Goal: Transaction & Acquisition: Obtain resource

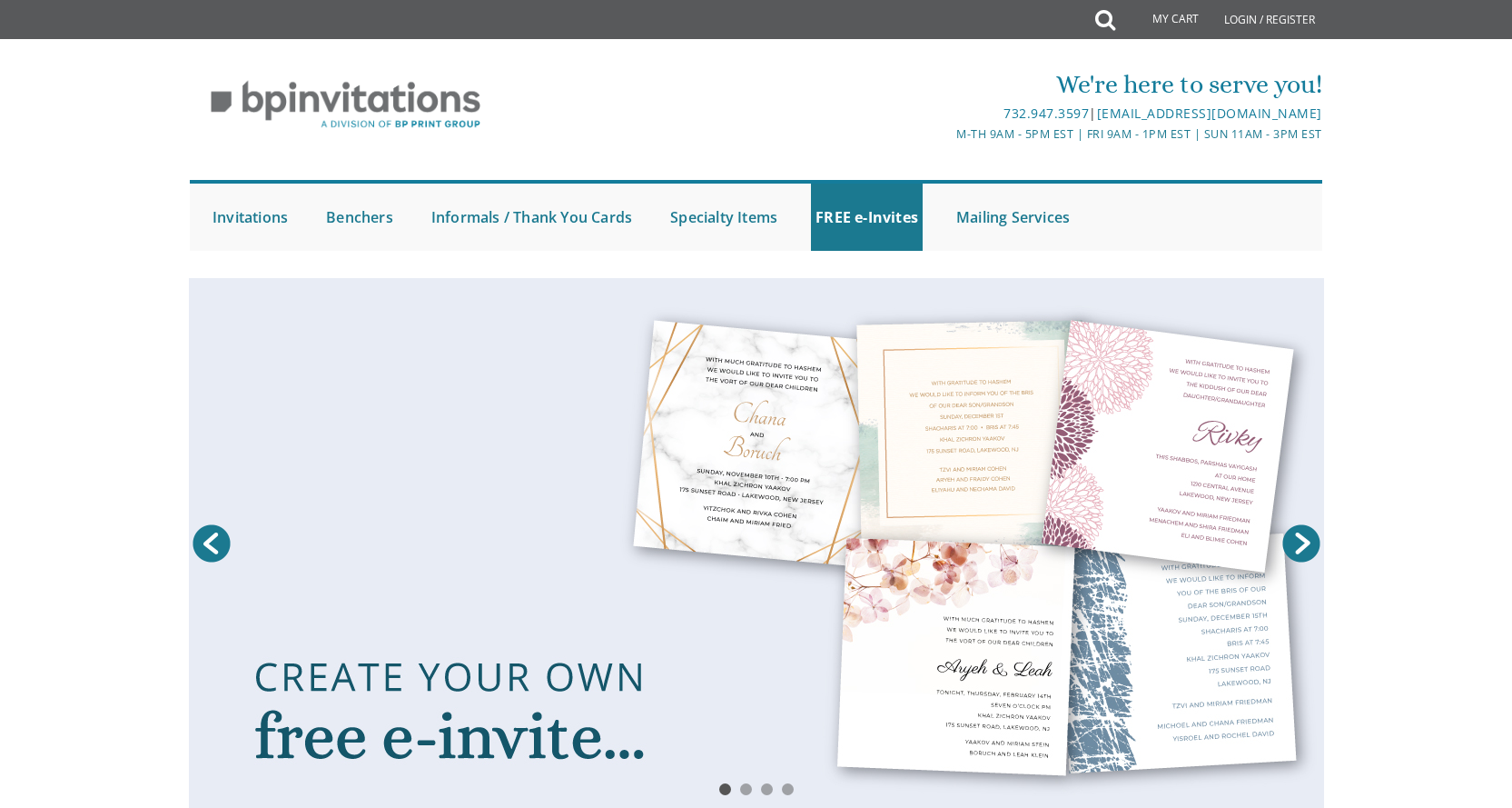
click at [926, 469] on link at bounding box center [756, 547] width 1135 height 540
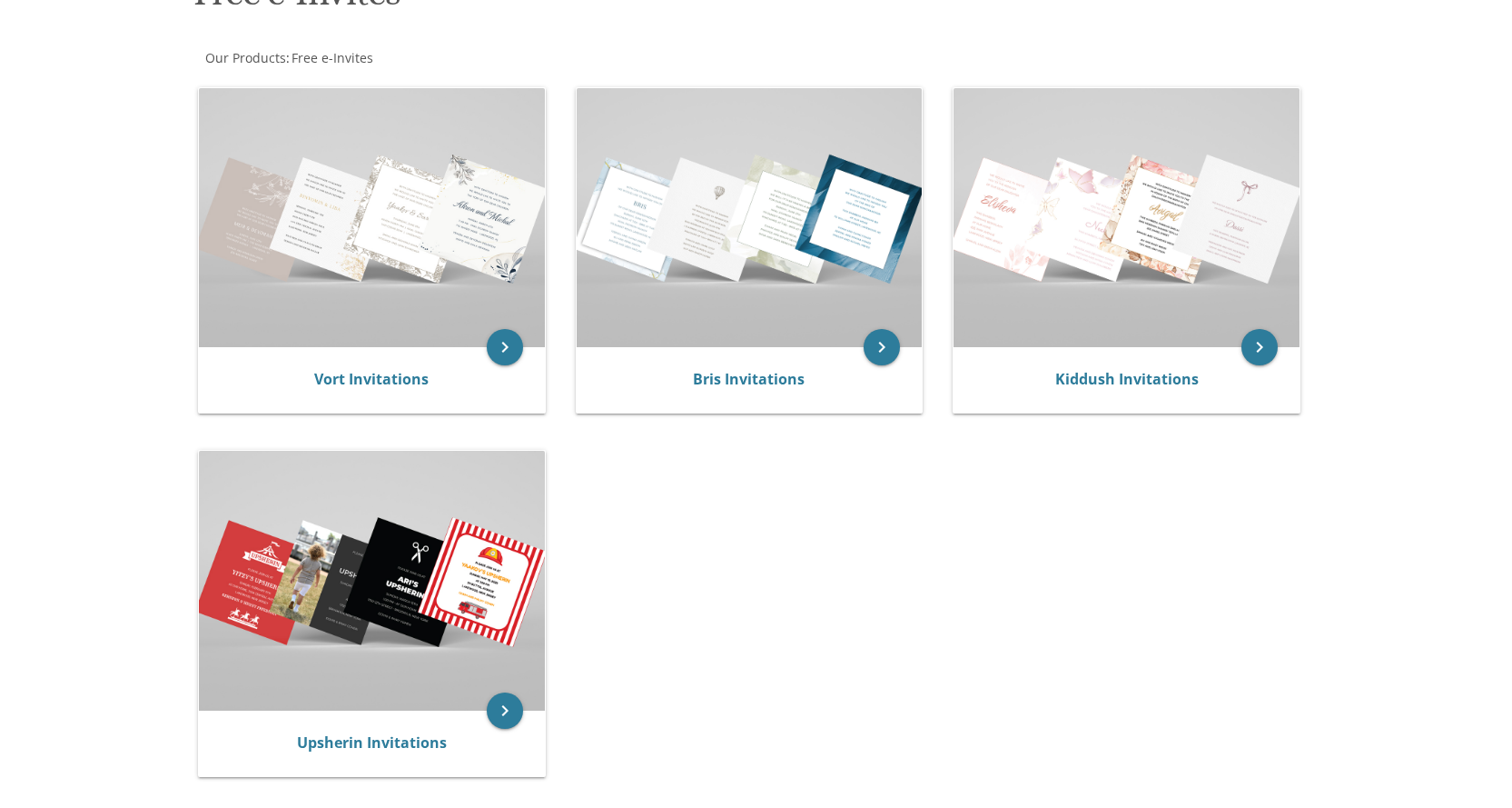
scroll to position [363, 0]
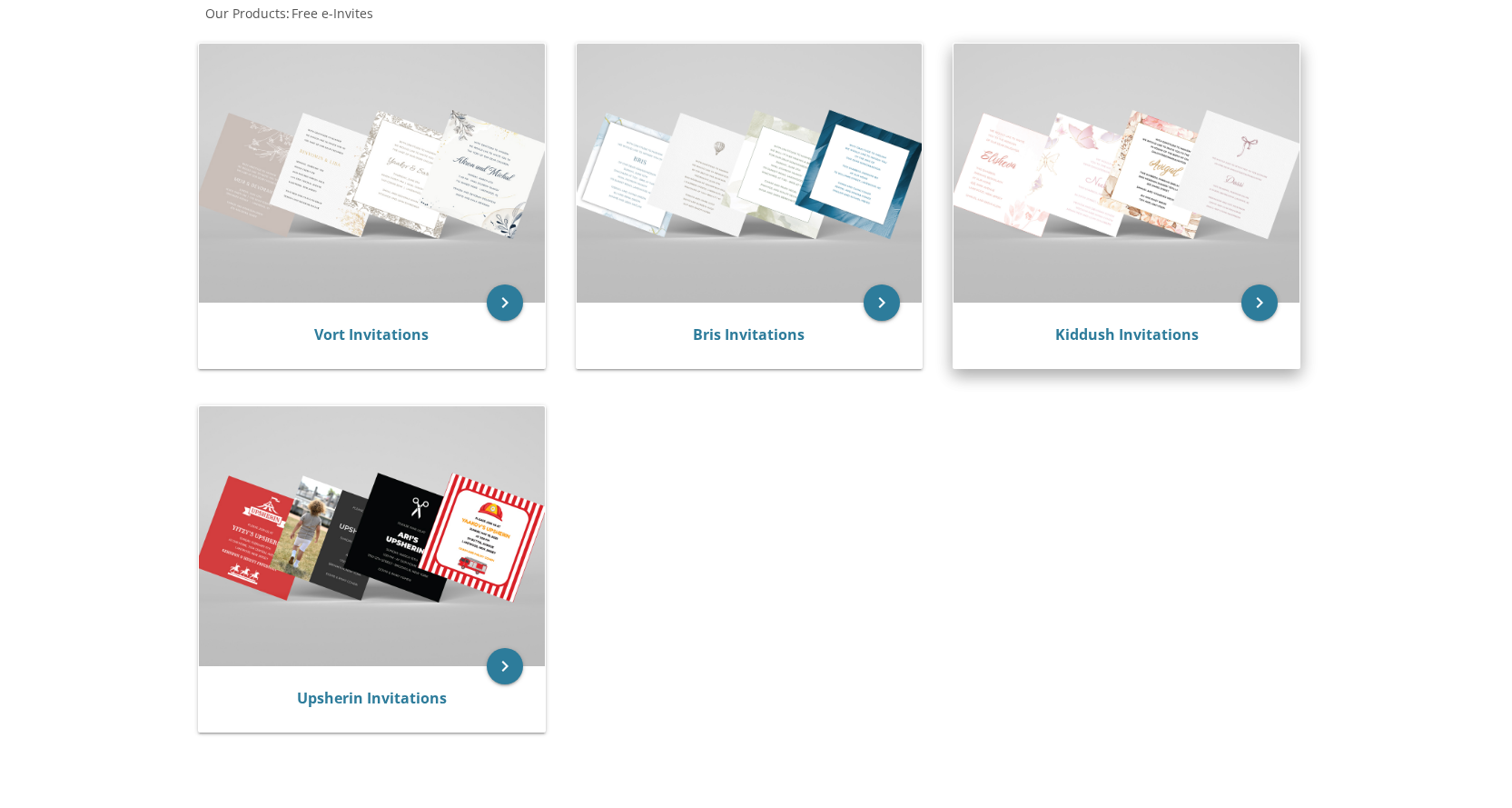
click at [1131, 185] on img at bounding box center [1126, 173] width 346 height 259
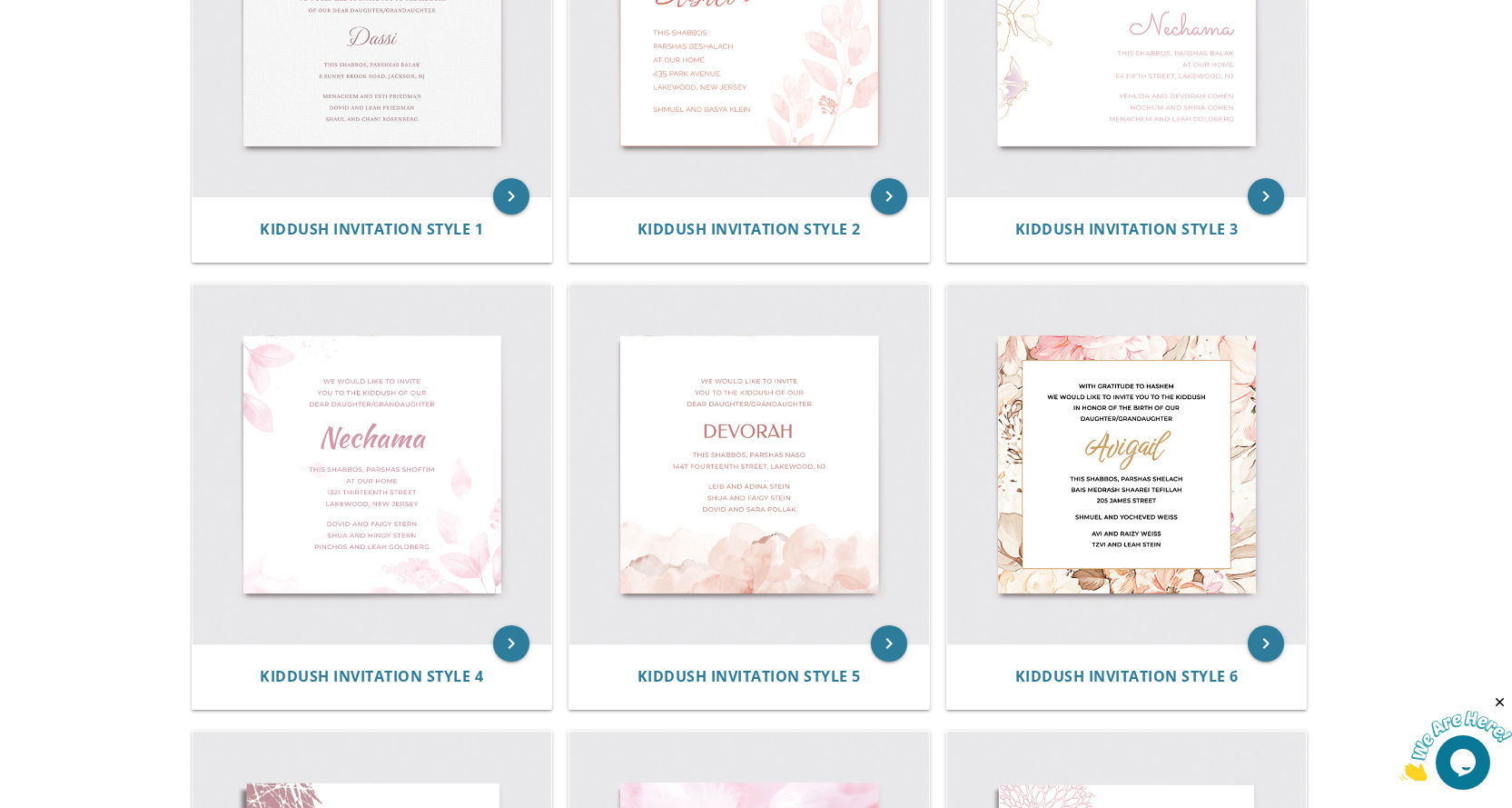
scroll to position [555, 0]
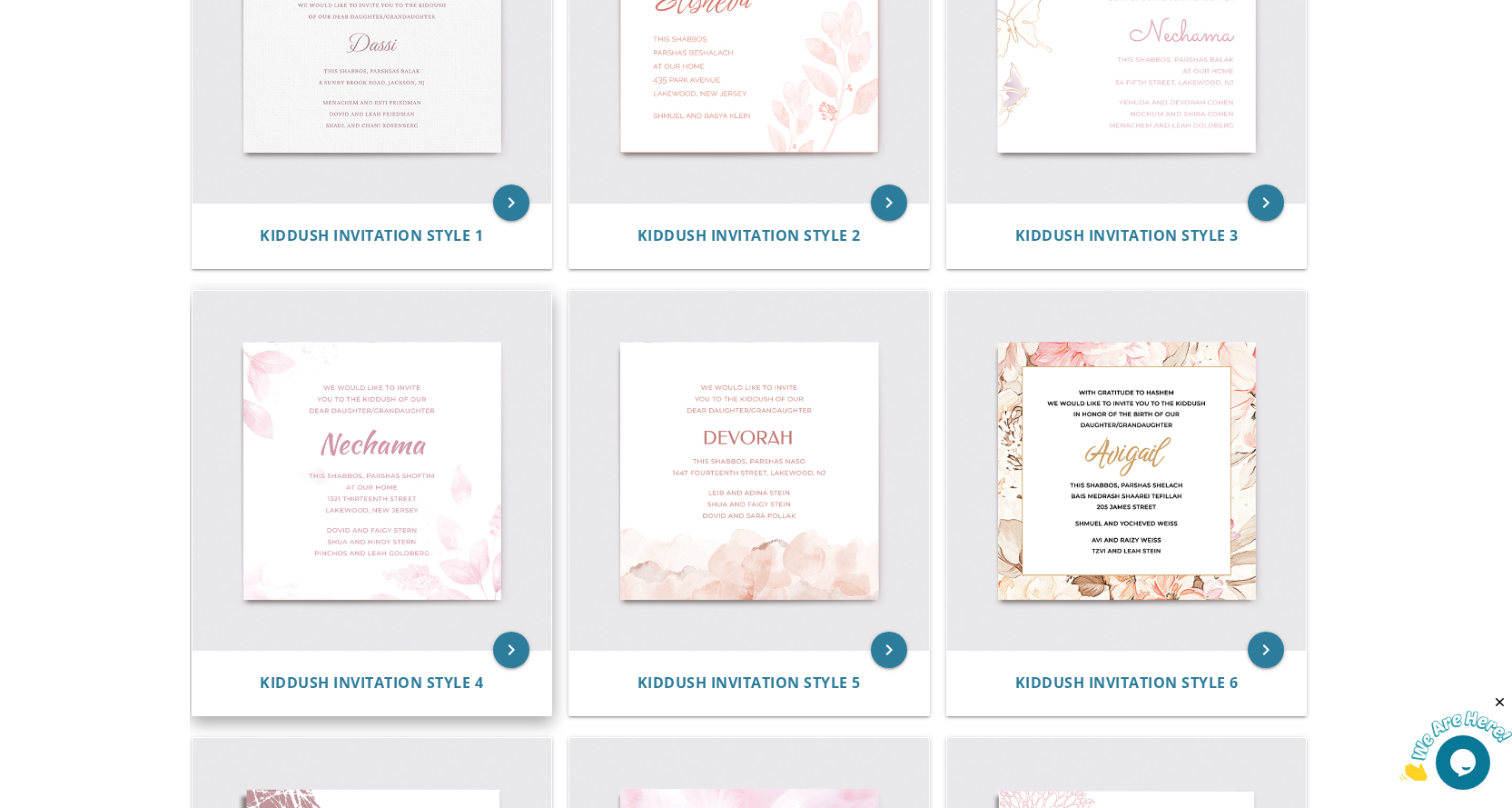
click at [294, 446] on img at bounding box center [372, 470] width 359 height 359
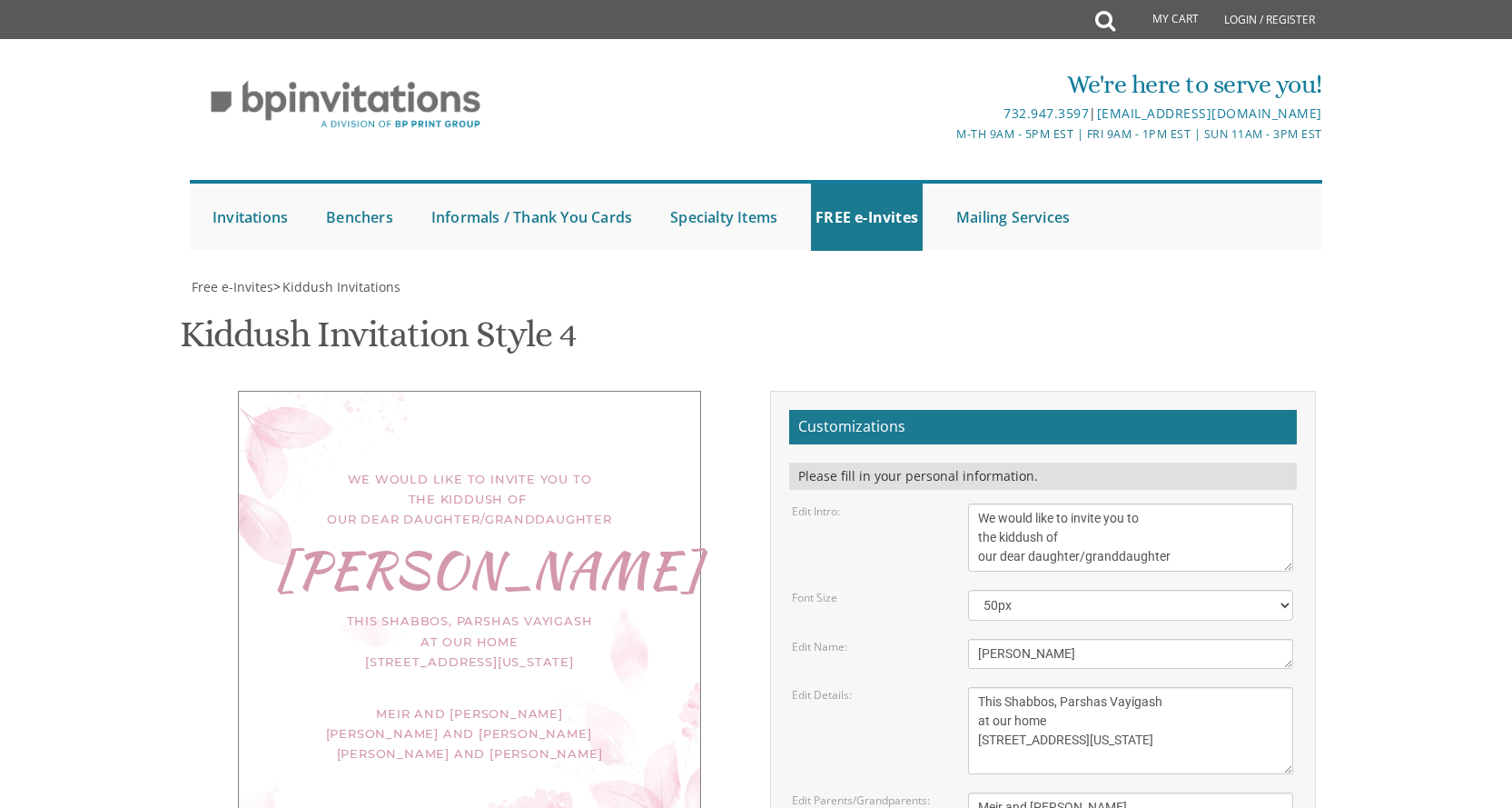
scroll to position [182, 0]
click at [1042, 638] on textarea "[PERSON_NAME]" at bounding box center [1130, 653] width 325 height 30
drag, startPoint x: 1042, startPoint y: 474, endPoint x: 976, endPoint y: 465, distance: 66.6
click at [976, 638] on textarea "[PERSON_NAME]" at bounding box center [1130, 653] width 325 height 30
type textarea "Daughter/Granddaughter"
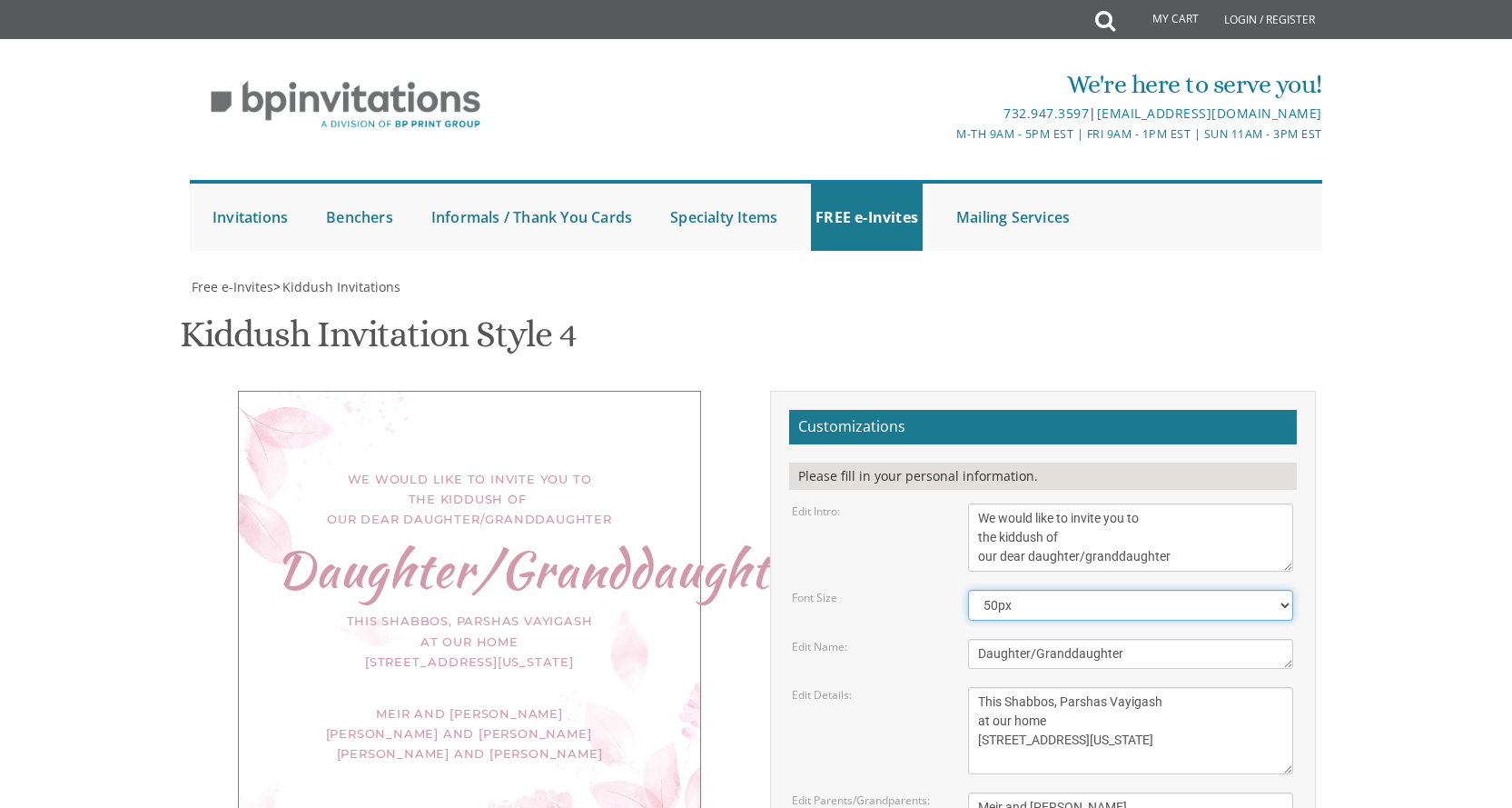
click at [997, 589] on select "40px 50px 60px 70px" at bounding box center [1130, 605] width 325 height 31
select select "40px"
click at [968, 589] on select "40px 50px 60px 70px" at bounding box center [1130, 605] width 325 height 31
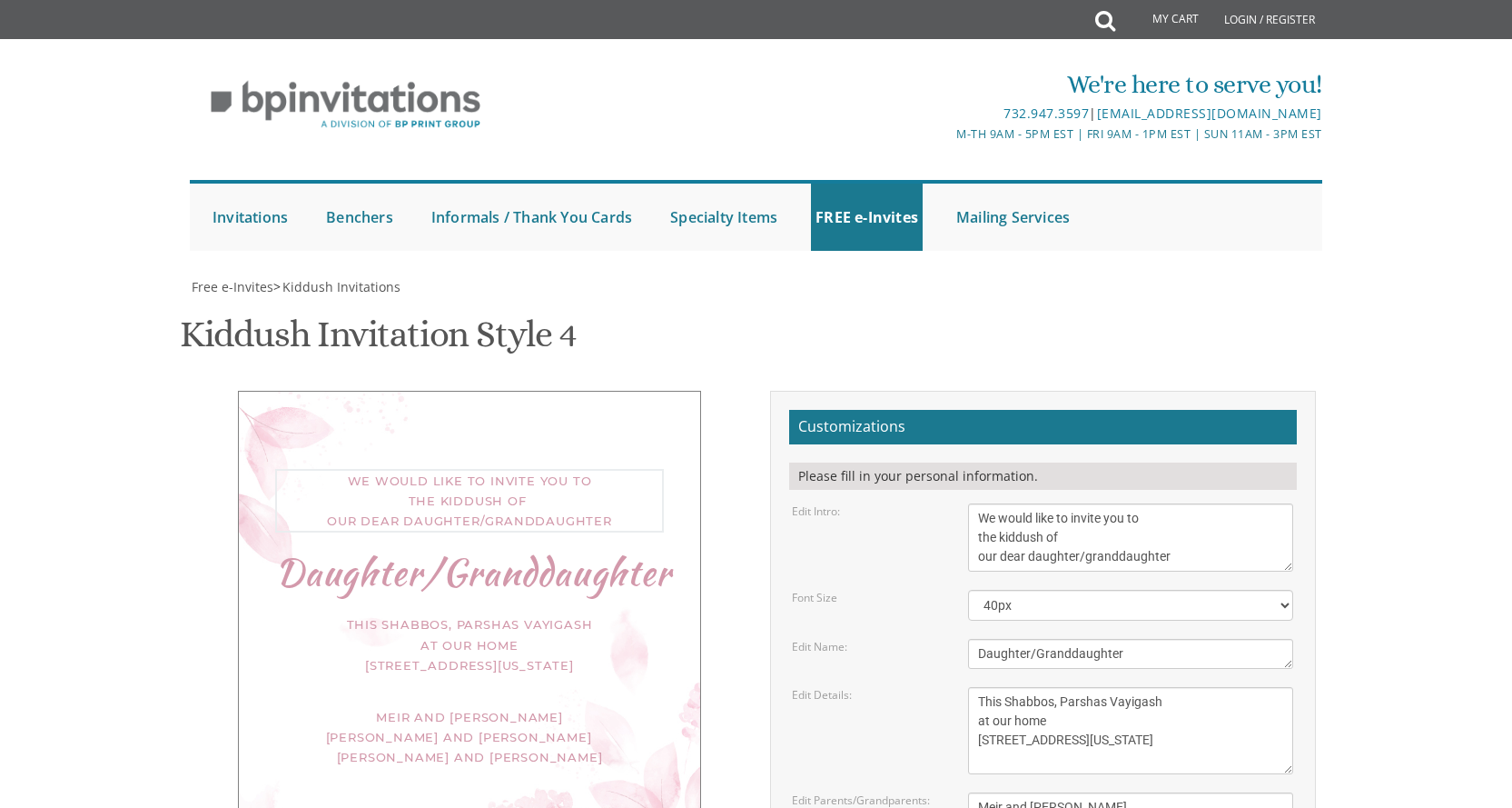
drag, startPoint x: 1171, startPoint y: 374, endPoint x: 1160, endPoint y: 374, distance: 11.0
click at [1160, 503] on textarea "We would like to invite you to the kiddush of our dear daughter/granddaughter" at bounding box center [1130, 537] width 325 height 68
click at [1180, 503] on textarea "We would like to invite you to the kiddush of our dear daughter/granddaughter" at bounding box center [1130, 537] width 325 height 68
drag, startPoint x: 1180, startPoint y: 375, endPoint x: 1028, endPoint y: 373, distance: 152.0
click at [1028, 503] on textarea "We would like to invite you to the kiddush of our dear daughter/granddaughter" at bounding box center [1130, 537] width 325 height 68
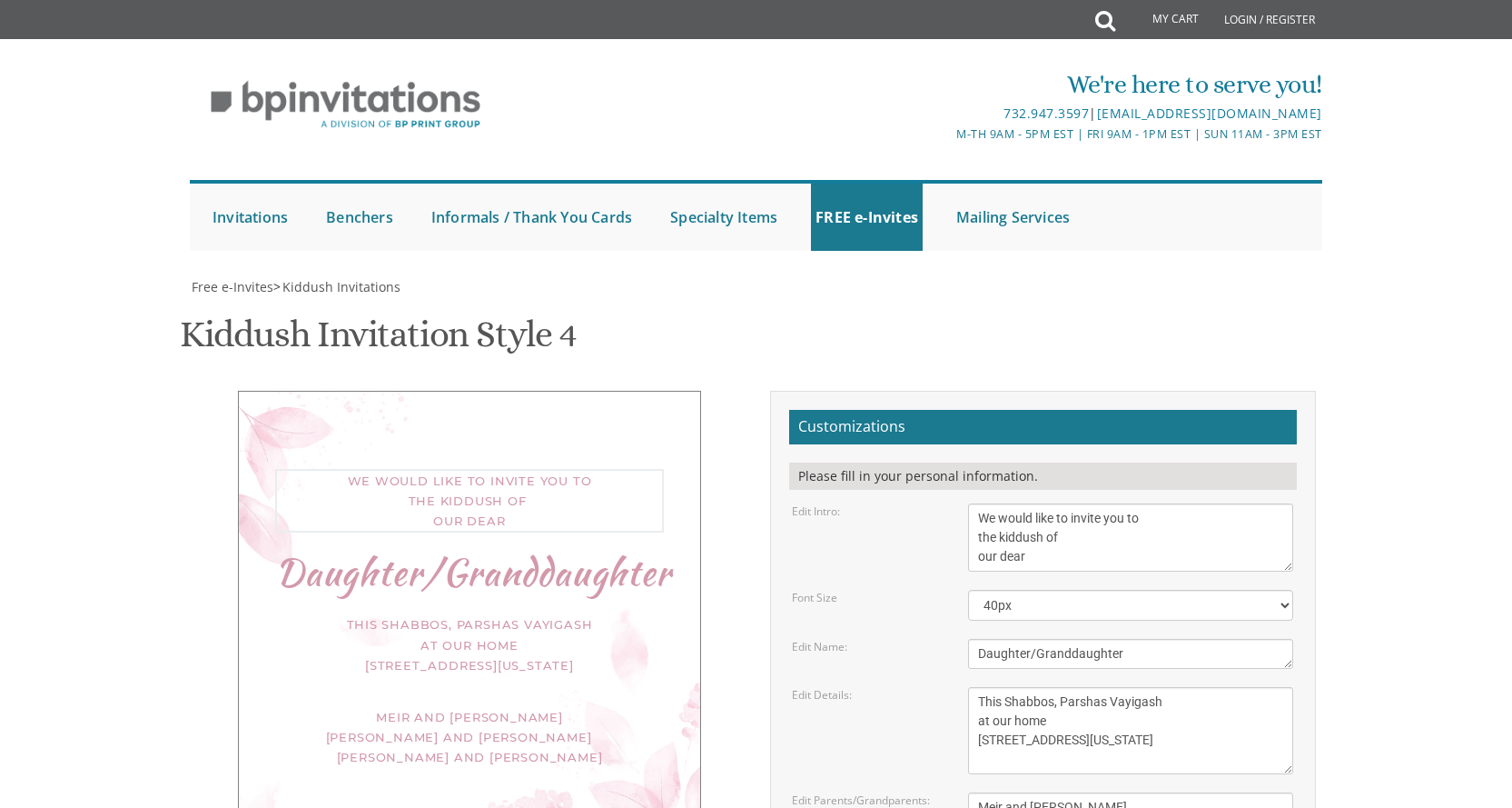
click at [1093, 503] on textarea "We would like to invite you to the kiddush of our dear daughter/granddaughter" at bounding box center [1130, 537] width 325 height 68
type textarea "We would like to invite you to the kiddush of our dear"
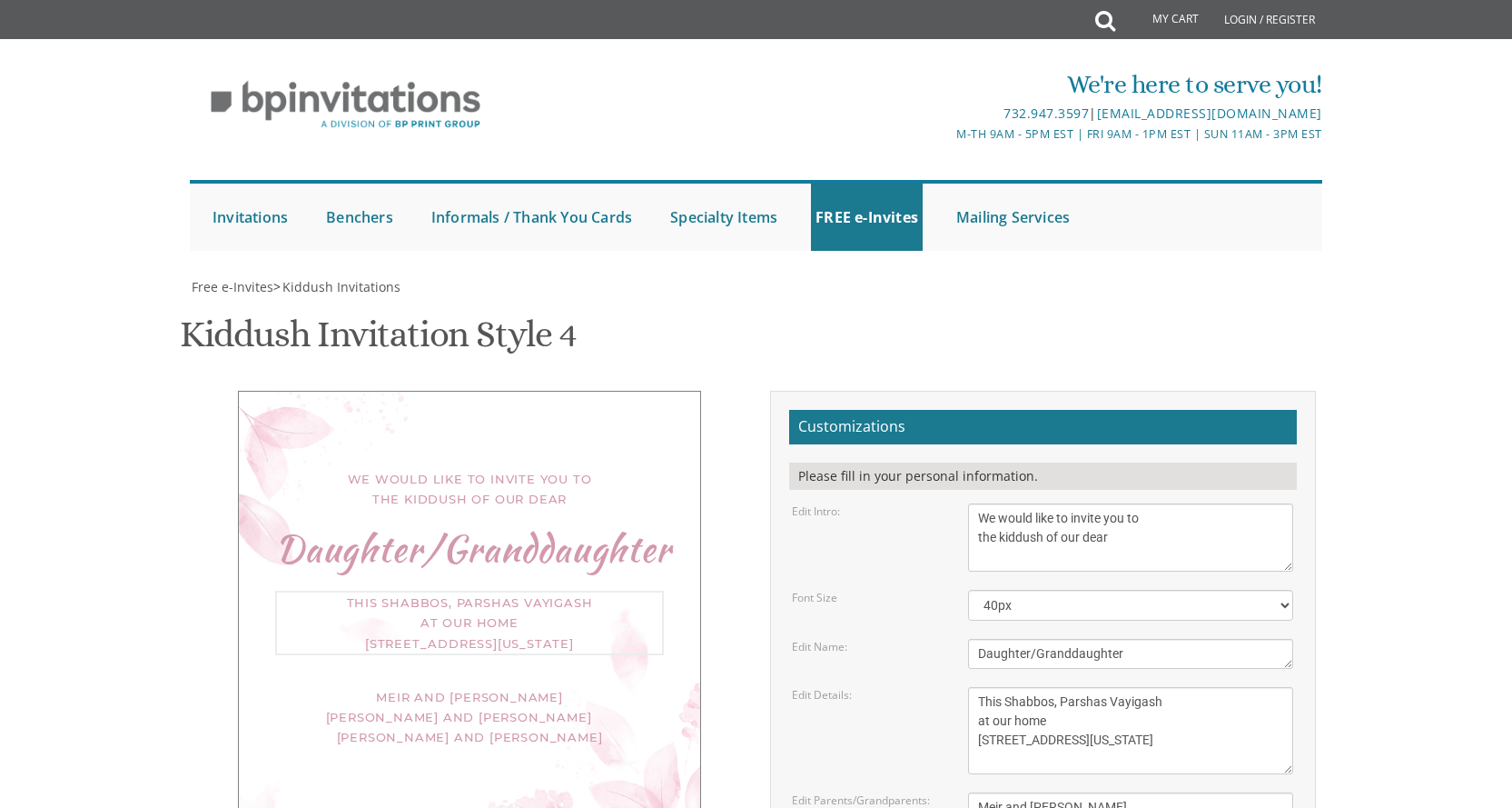
drag, startPoint x: 1159, startPoint y: 519, endPoint x: 1104, endPoint y: 515, distance: 55.1
click at [1104, 687] on textarea "This Shabbos, Parshas Vayigash at our home 120 Central Avenue Lakewood, New Jer…" at bounding box center [1130, 730] width 325 height 87
drag, startPoint x: 1063, startPoint y: 542, endPoint x: 1104, endPoint y: 527, distance: 43.7
click at [1104, 687] on textarea "This Shabbos, Parshas Vayigash at our home 120 Central Avenue Lakewood, New Jer…" at bounding box center [1130, 730] width 325 height 87
click at [1052, 687] on textarea "This Shabbos, Parshas Vayigash at our home 120 Central Avenue Lakewood, New Jer…" at bounding box center [1130, 730] width 325 height 87
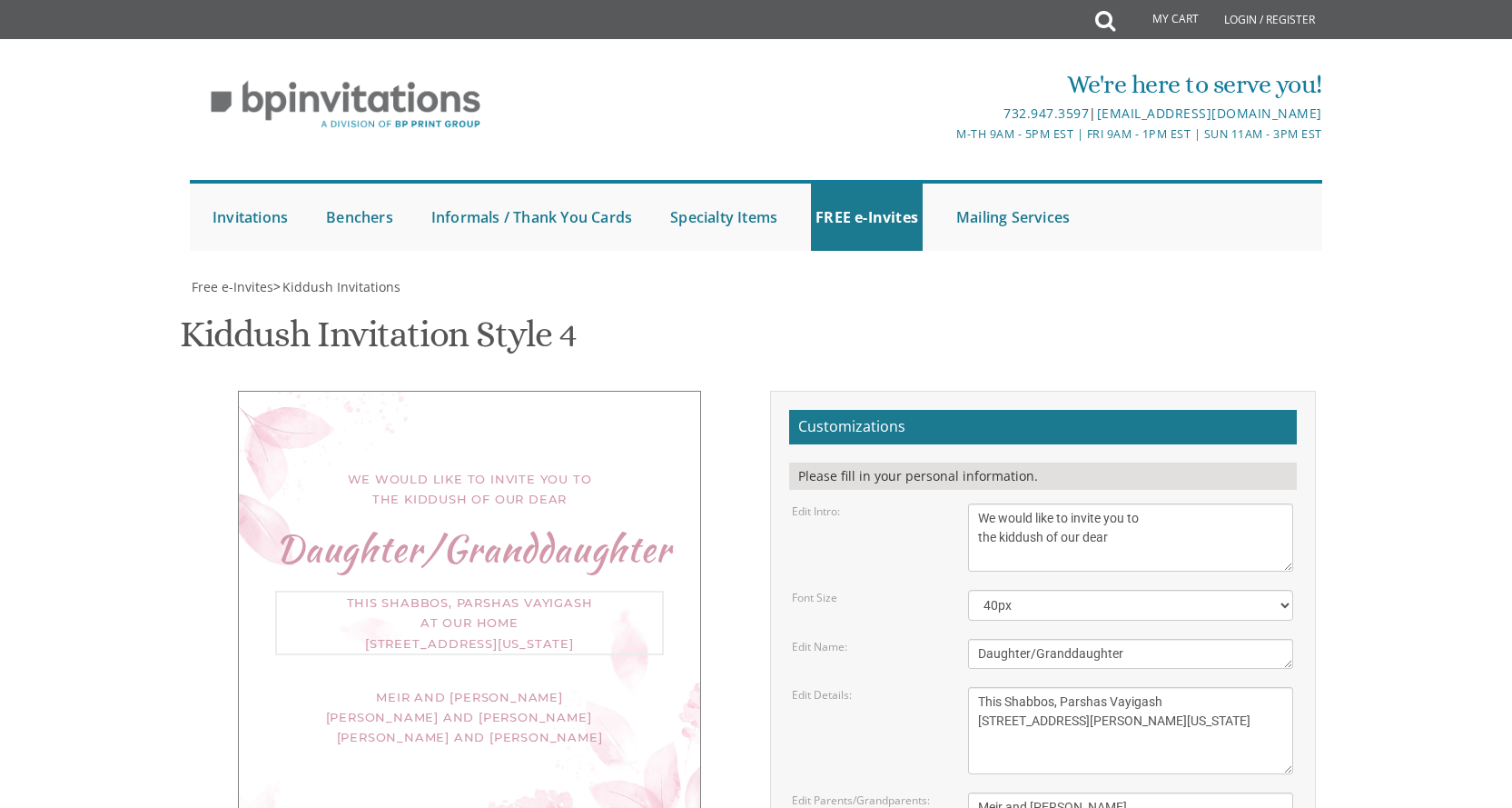
drag, startPoint x: 1122, startPoint y: 559, endPoint x: 970, endPoint y: 554, distance: 152.1
click at [970, 687] on textarea "This Shabbos, Parshas Vayigash at our home 120 Central Avenue Lakewood, New Jer…" at bounding box center [1130, 730] width 325 height 87
paste textarea "Men Only"
drag, startPoint x: 1165, startPoint y: 542, endPoint x: 1105, endPoint y: 545, distance: 60.1
click at [1105, 687] on textarea "This Shabbos, Parshas Vayigash at our home 120 Central Avenue Lakewood, New Jer…" at bounding box center [1130, 730] width 325 height 87
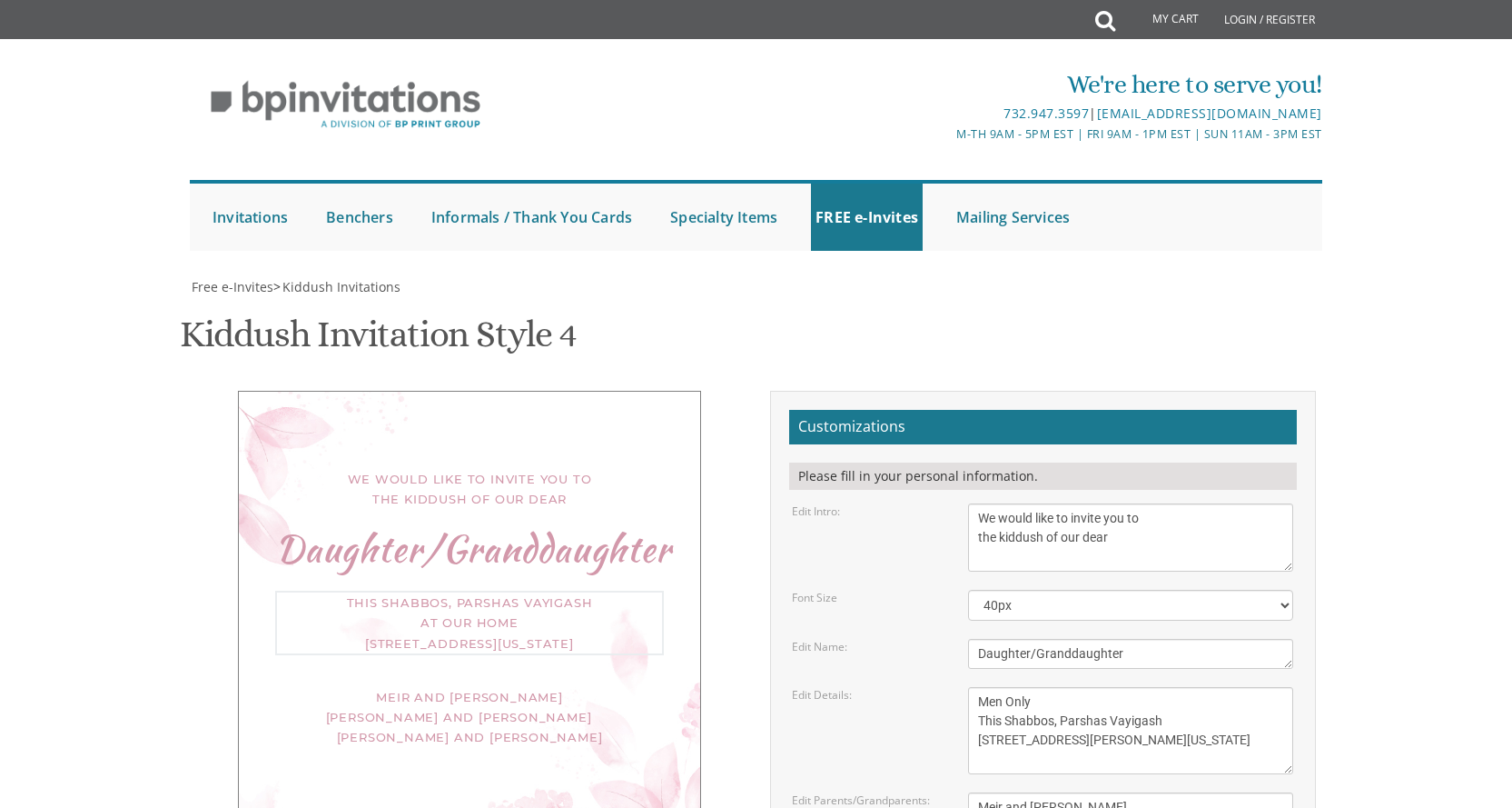
type textarea "Men Only This Shabbos, Parshas Vayigash 156 St. Nicholas Ave Lakewood, New Jers…"
drag, startPoint x: 1109, startPoint y: 623, endPoint x: 945, endPoint y: 626, distance: 164.0
type textarea "Yitzchak and Tzirel Brocha Sochaczewski Yisroel Moshe and Malka Scheinerman She…"
click at [1157, 687] on textarea "This Shabbos, Parshas Vayigash at our home 120 Central Avenue Lakewood, New Jer…" at bounding box center [1130, 730] width 325 height 87
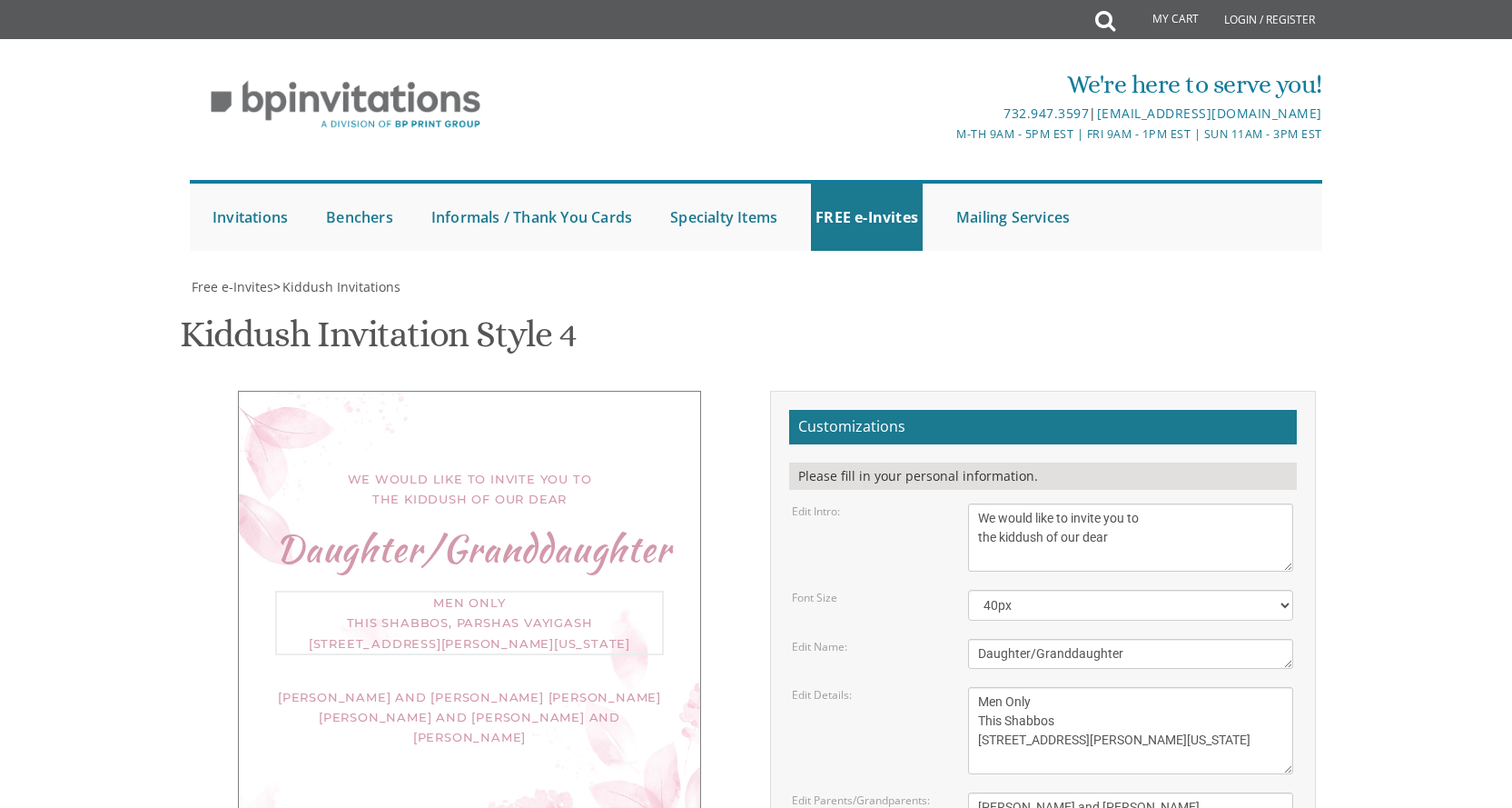
drag, startPoint x: 1041, startPoint y: 518, endPoint x: 959, endPoint y: 519, distance: 82.0
click at [959, 687] on div "This Shabbos, Parshas Vayigash at our home 120 Central Avenue Lakewood, New Jer…" at bounding box center [1131, 730] width 353 height 87
click at [1085, 687] on textarea "This Shabbos, Parshas Vayigash at our home 120 Central Avenue Lakewood, New Jer…" at bounding box center [1130, 730] width 325 height 87
type textarea "For Men This Shabbos - Parshas Re-eh 156 St. Nicholas Ave Lakewood, New Jersey"
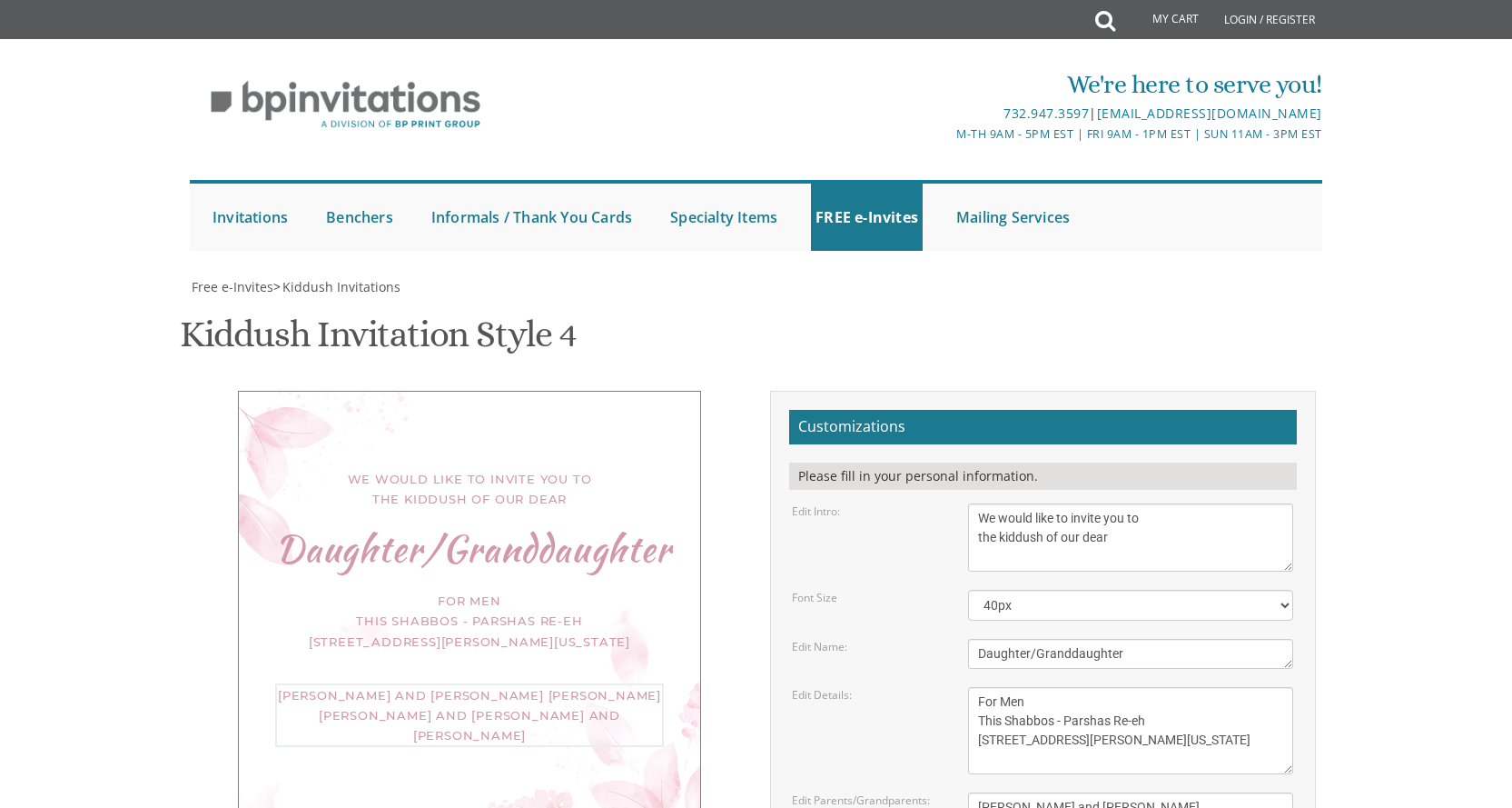
type textarea "Yitzchak and Tzirel Brocha Sochaczewski Yisroel Moshe and Malka Scheinerman Shi…"
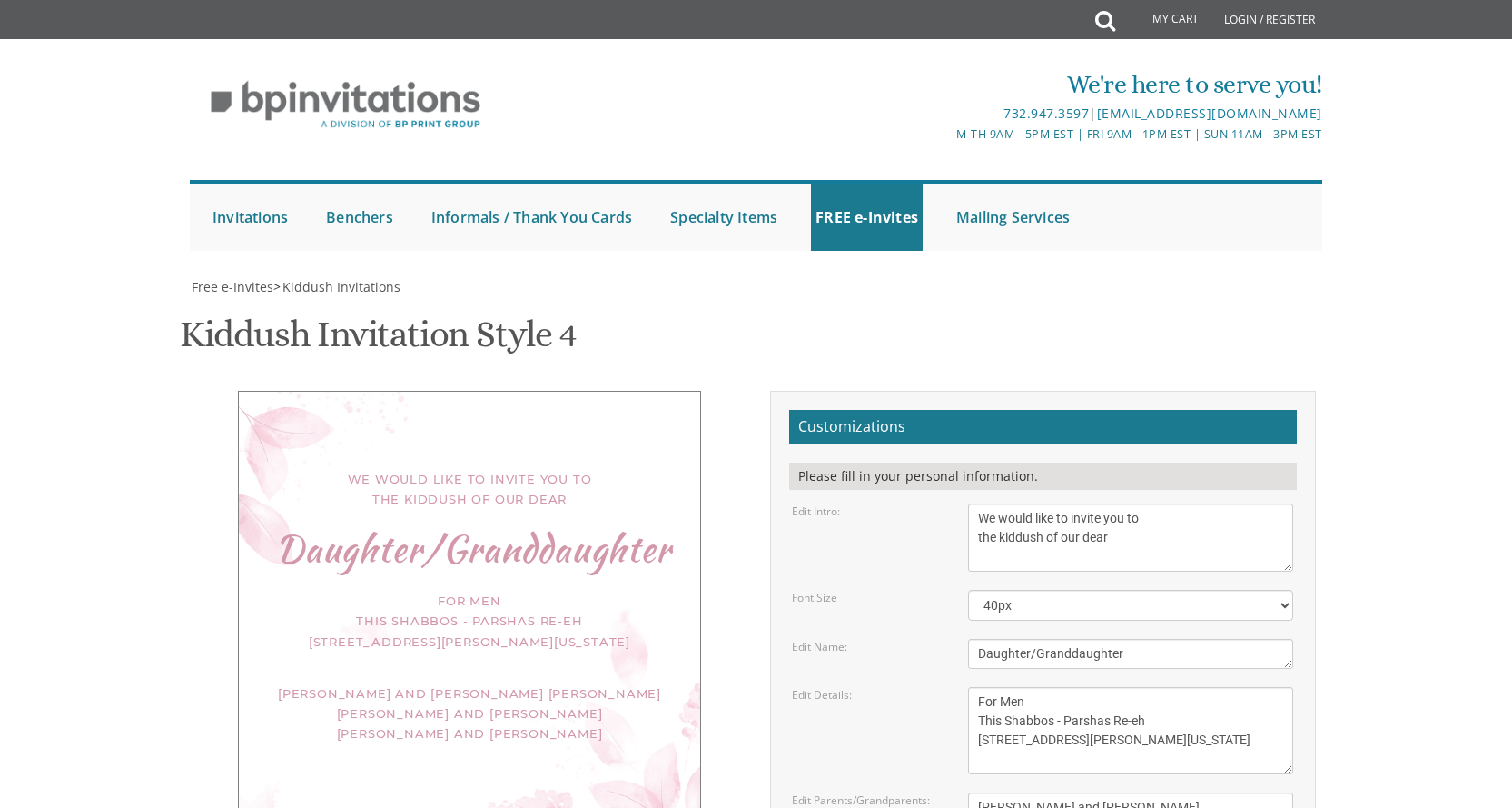
type input "mscheinerman@gmail.com"
drag, startPoint x: 382, startPoint y: 386, endPoint x: 442, endPoint y: 396, distance: 60.8
click at [382, 683] on div "Yitzchak and Tzirel Brocha Sochaczewski Yisroel Moshe and Malka Scheinerman Shi…" at bounding box center [470, 713] width 389 height 60
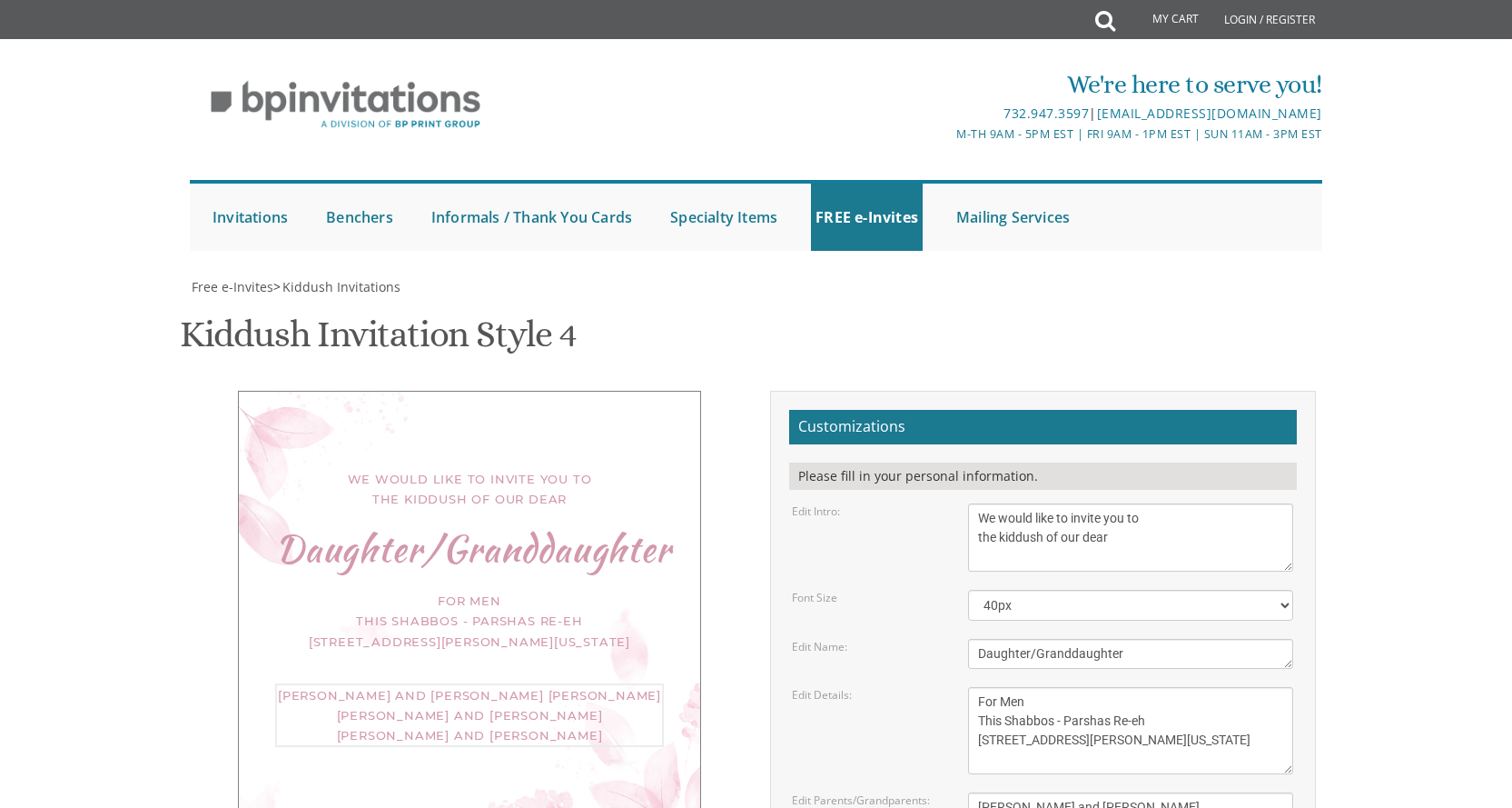
type textarea "Yitzchak and Tzirel Brocha Sochaczewski Yisroel Moshe and Malka Scheinerman She…"
